Goal: Navigation & Orientation: Find specific page/section

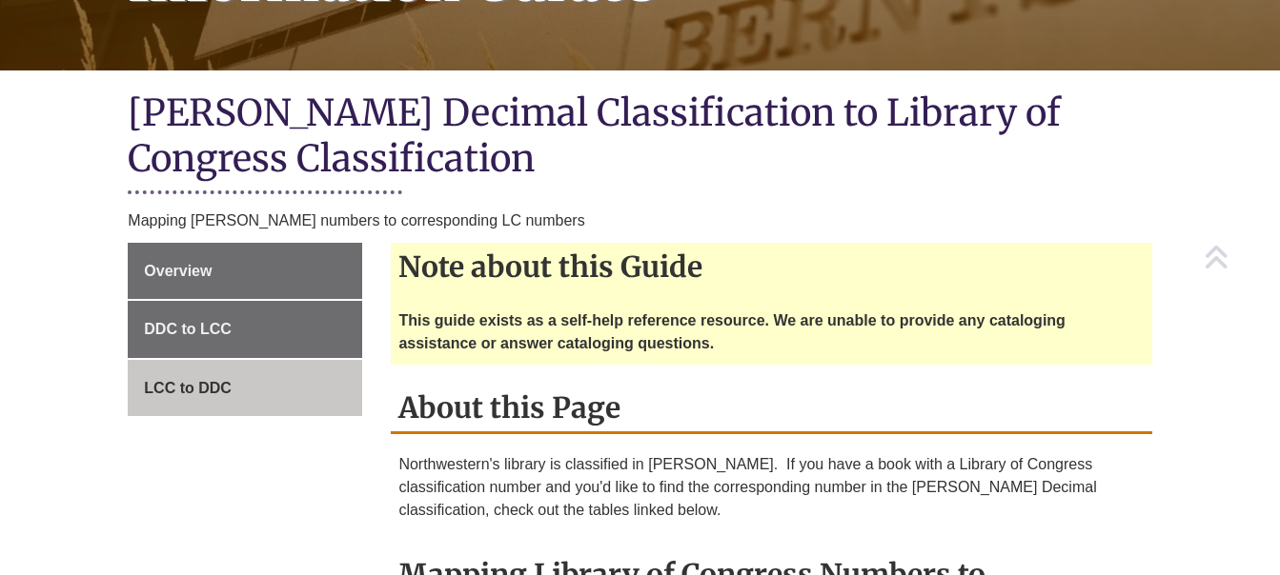
scroll to position [419, 0]
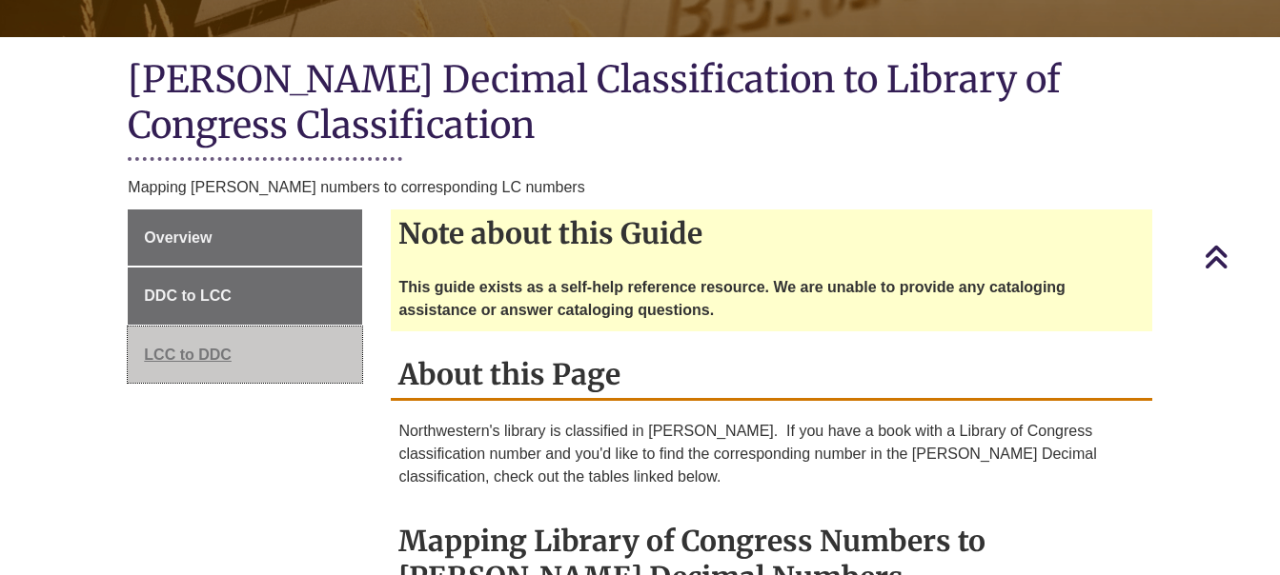
click at [182, 347] on span "LCC to DDC" at bounding box center [188, 355] width 88 height 16
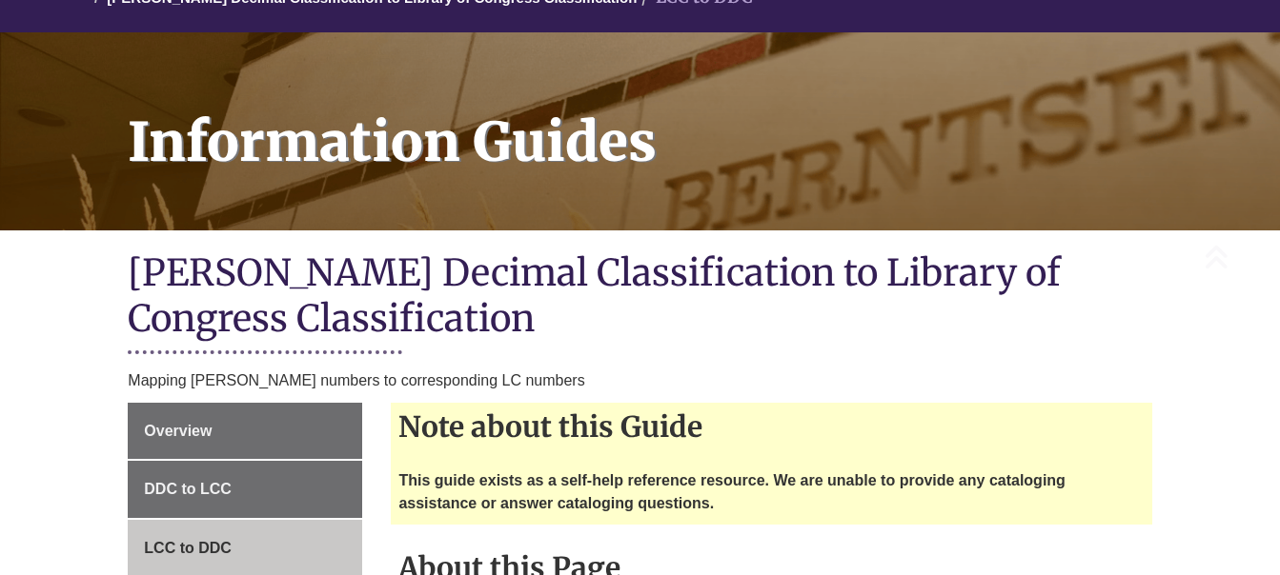
scroll to position [457, 0]
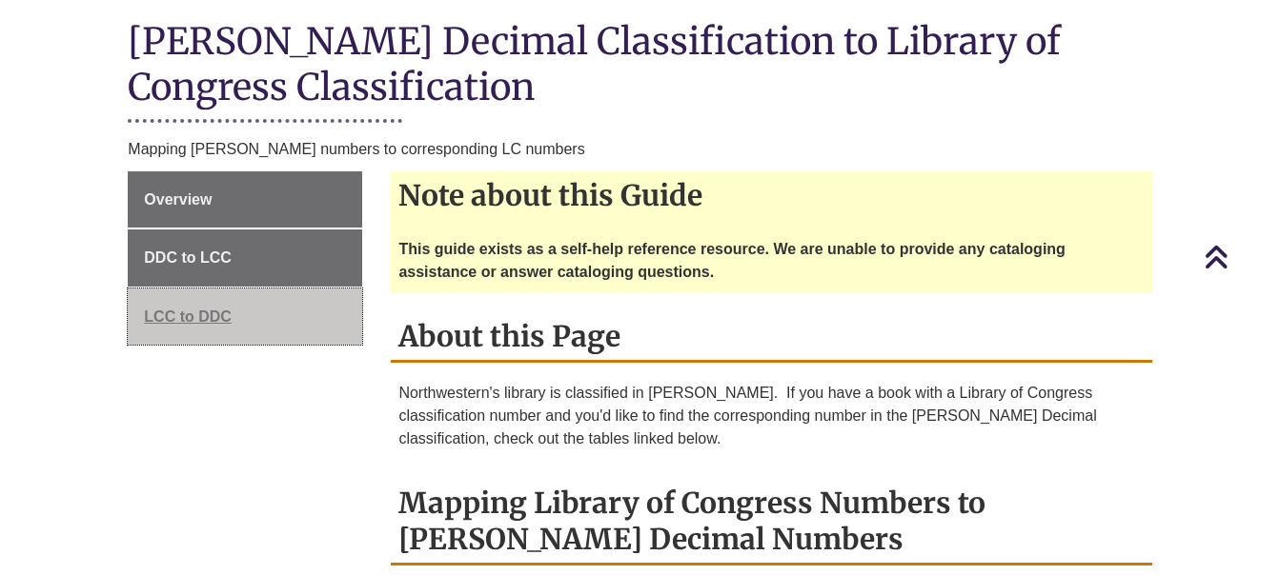
click at [189, 309] on span "LCC to DDC" at bounding box center [188, 317] width 88 height 16
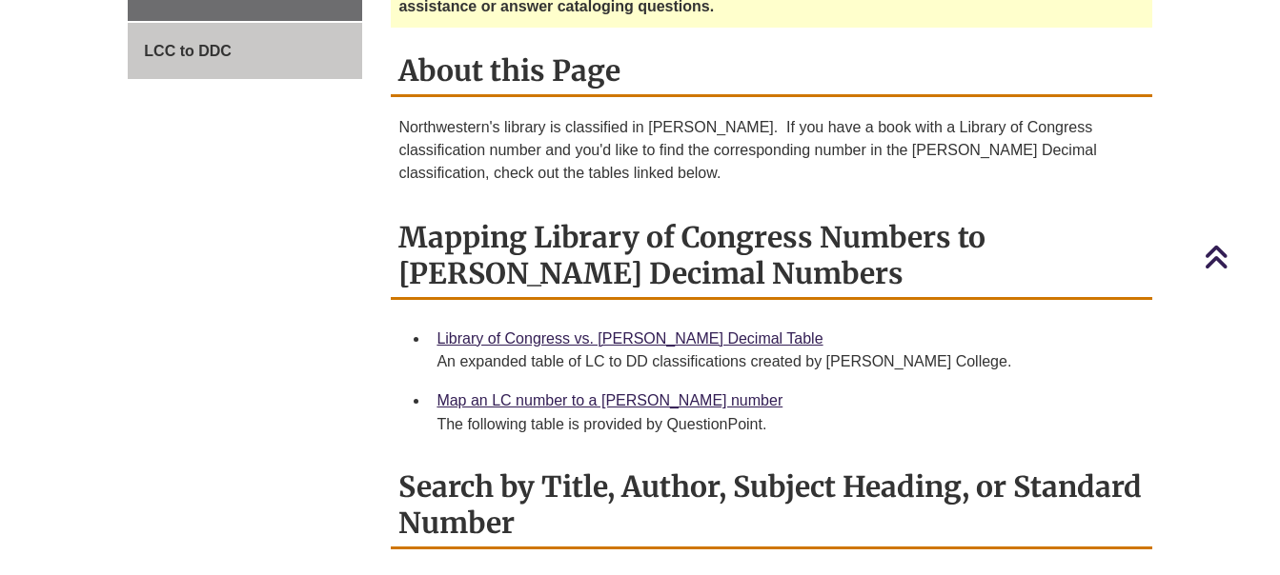
scroll to position [724, 0]
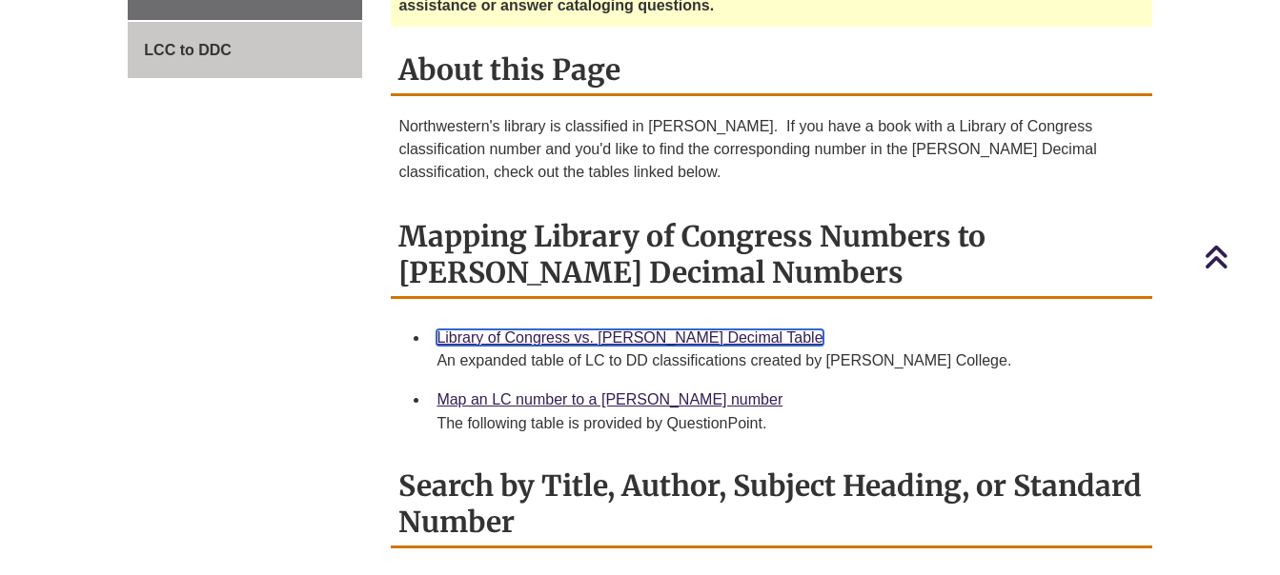
click at [614, 330] on link "Library of Congress vs. [PERSON_NAME] Decimal Table" at bounding box center [629, 338] width 386 height 16
